Goal: Transaction & Acquisition: Purchase product/service

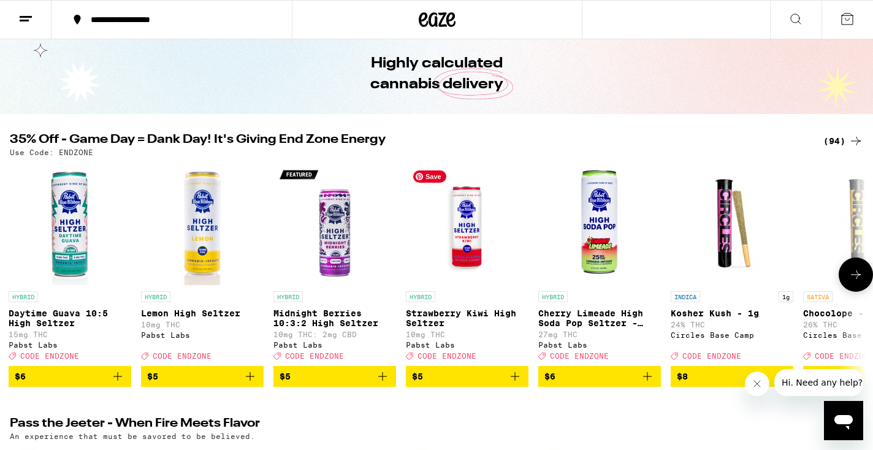
scroll to position [42, 0]
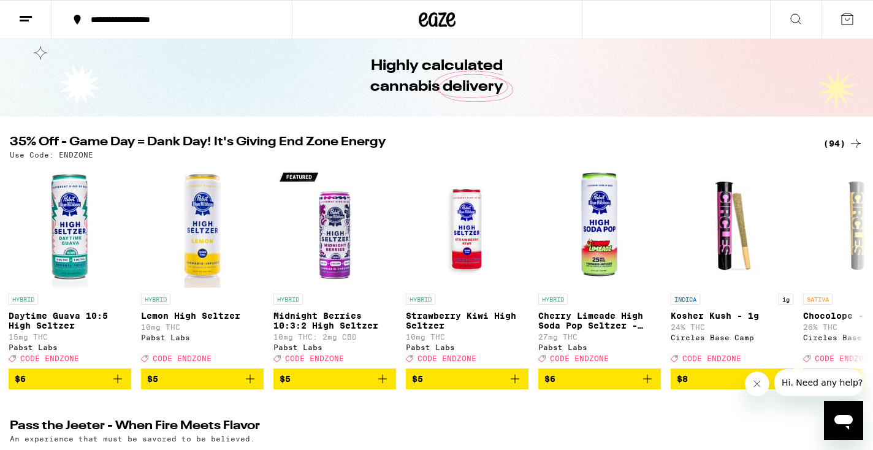
click at [829, 146] on div "(94)" at bounding box center [843, 143] width 40 height 15
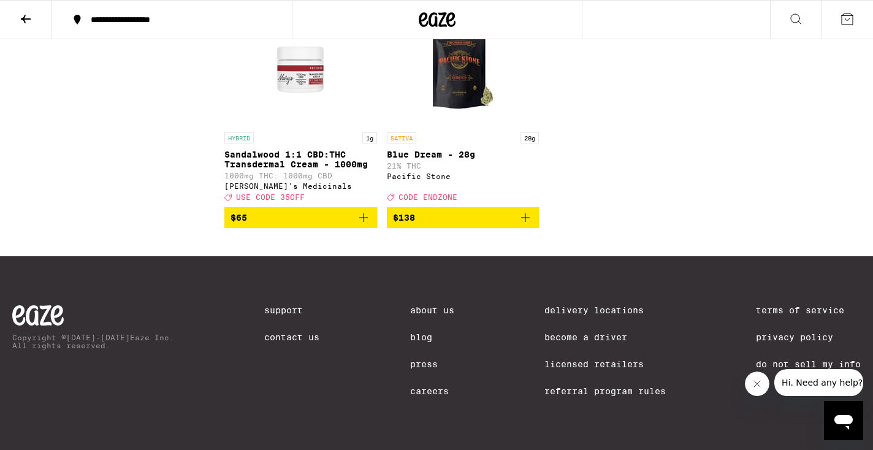
scroll to position [5648, 0]
